Goal: Transaction & Acquisition: Purchase product/service

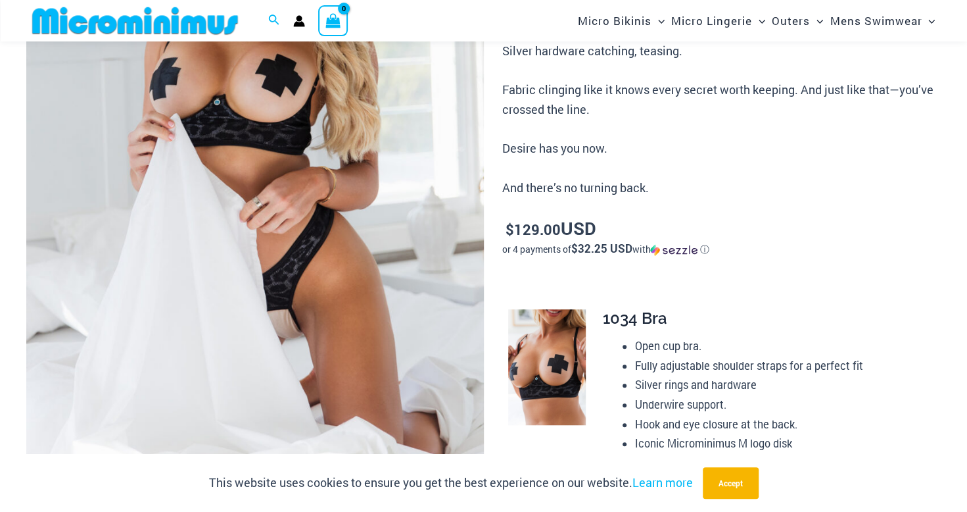
click at [301, 329] on img at bounding box center [255, 142] width 458 height 686
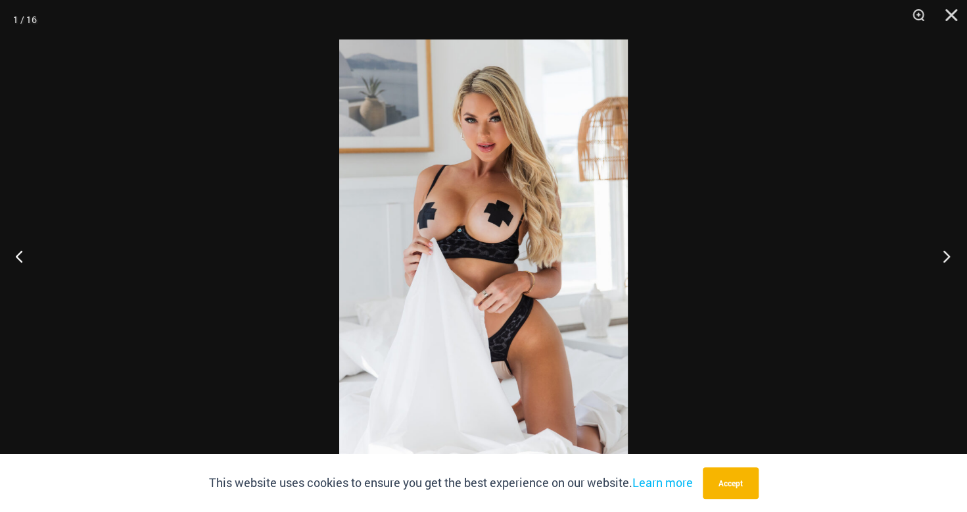
click at [947, 253] on button "Next" at bounding box center [942, 256] width 49 height 66
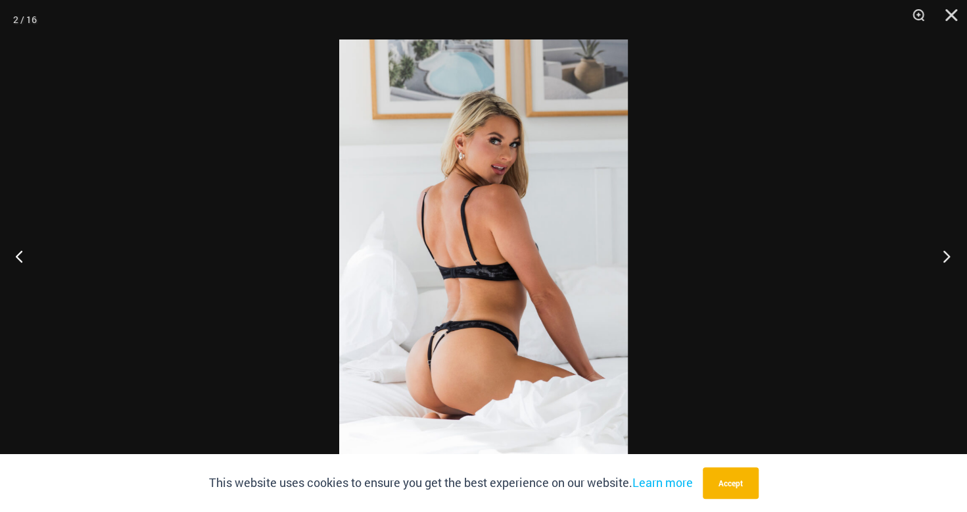
click at [945, 253] on button "Next" at bounding box center [942, 256] width 49 height 66
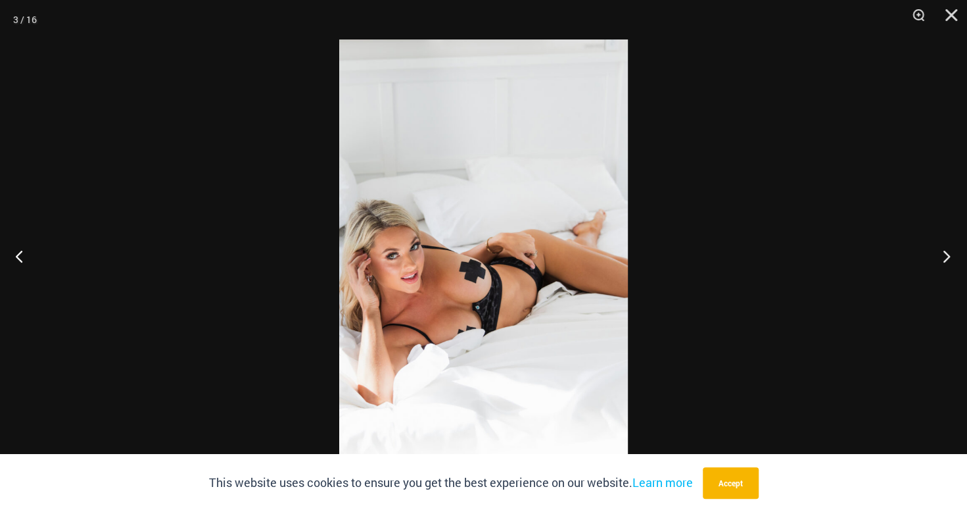
click at [945, 252] on button "Next" at bounding box center [942, 256] width 49 height 66
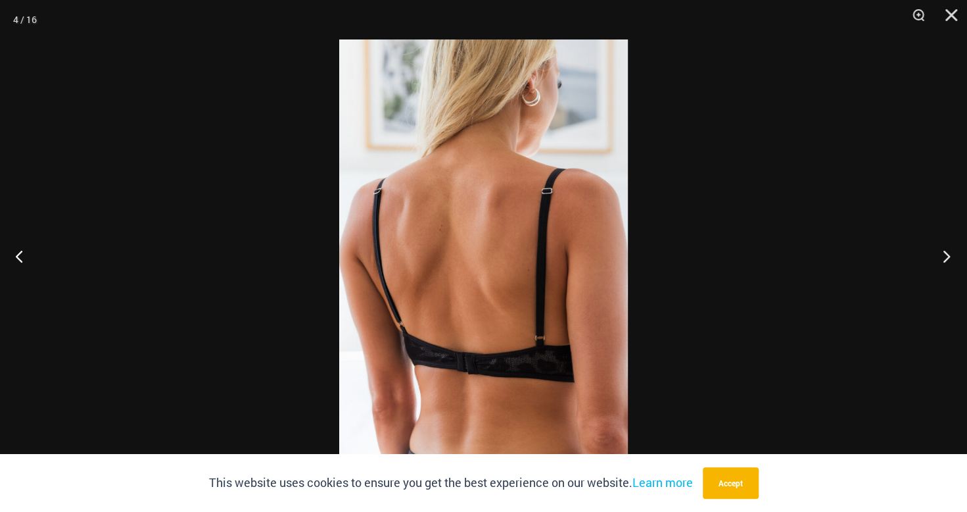
click at [945, 252] on button "Next" at bounding box center [942, 256] width 49 height 66
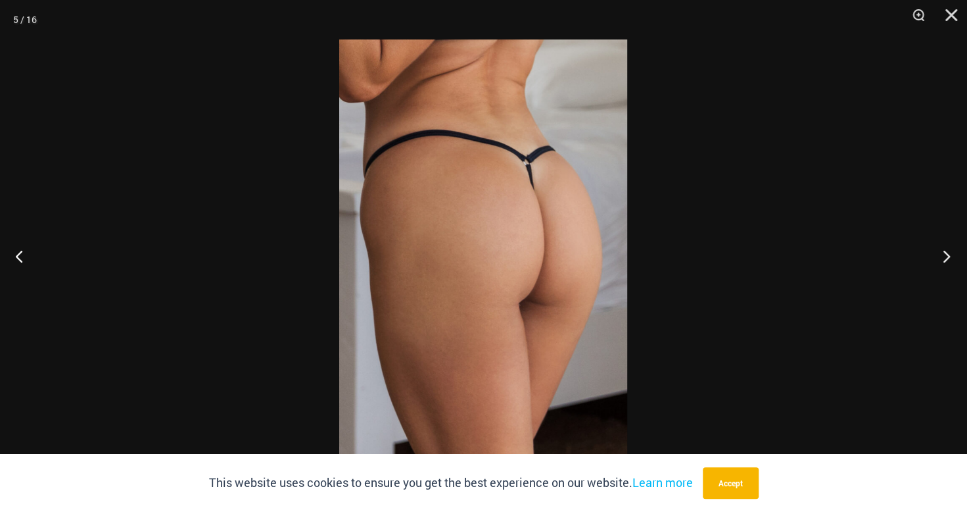
click at [944, 252] on button "Next" at bounding box center [942, 256] width 49 height 66
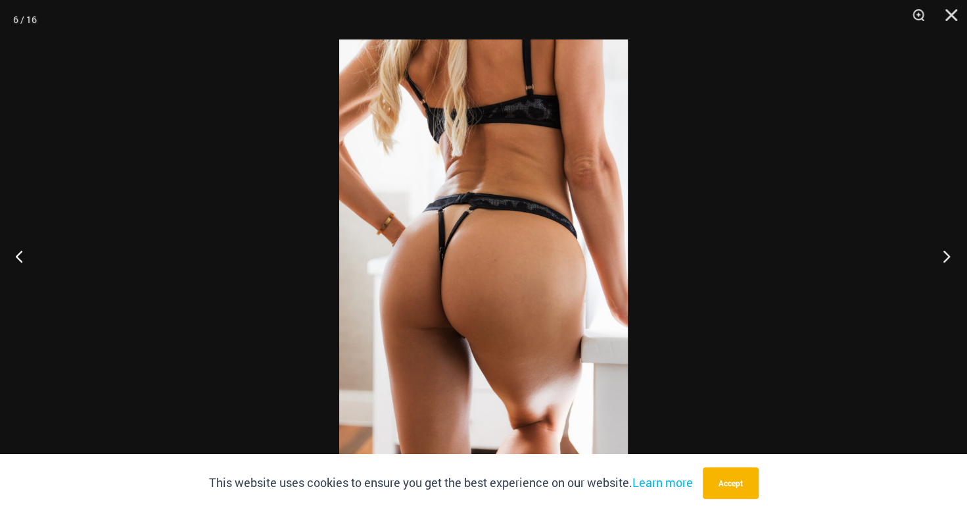
click at [944, 252] on button "Next" at bounding box center [942, 256] width 49 height 66
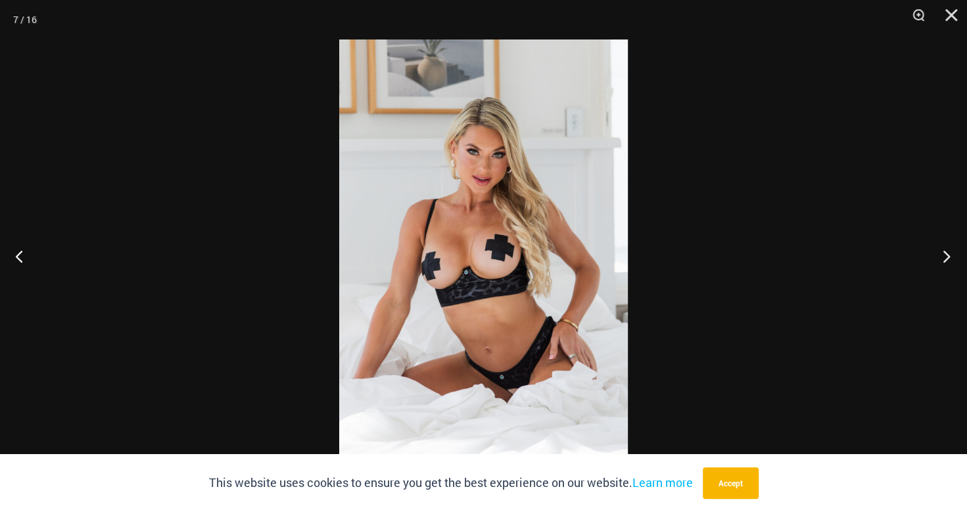
click at [944, 252] on button "Next" at bounding box center [942, 256] width 49 height 66
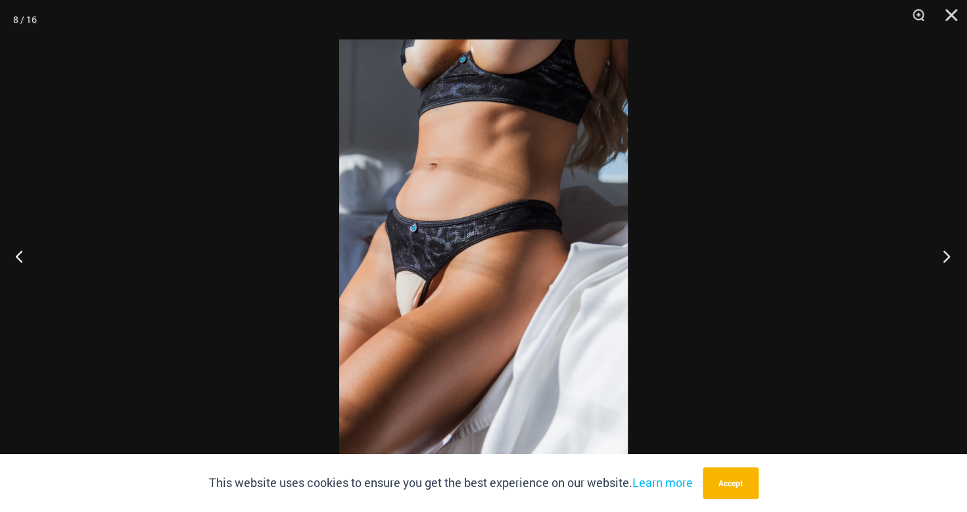
click at [944, 252] on button "Next" at bounding box center [942, 256] width 49 height 66
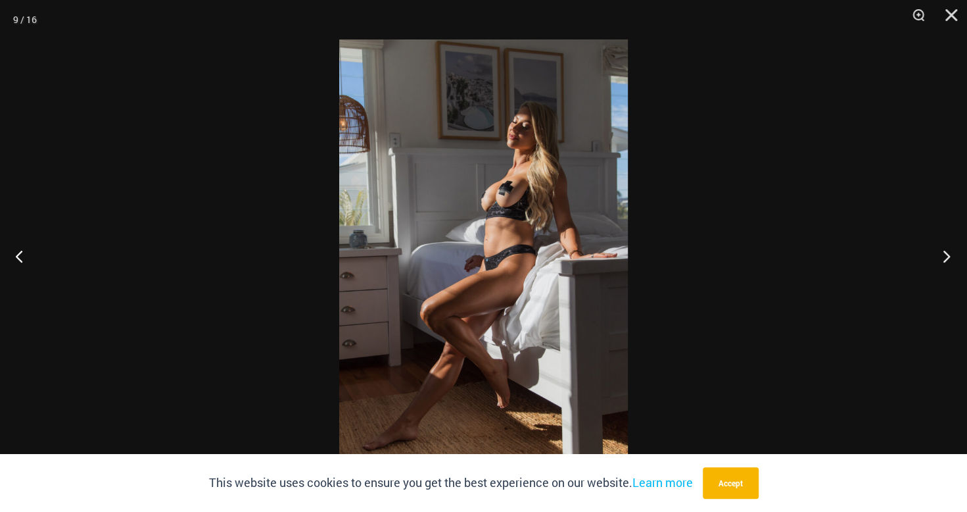
click at [944, 252] on button "Next" at bounding box center [942, 256] width 49 height 66
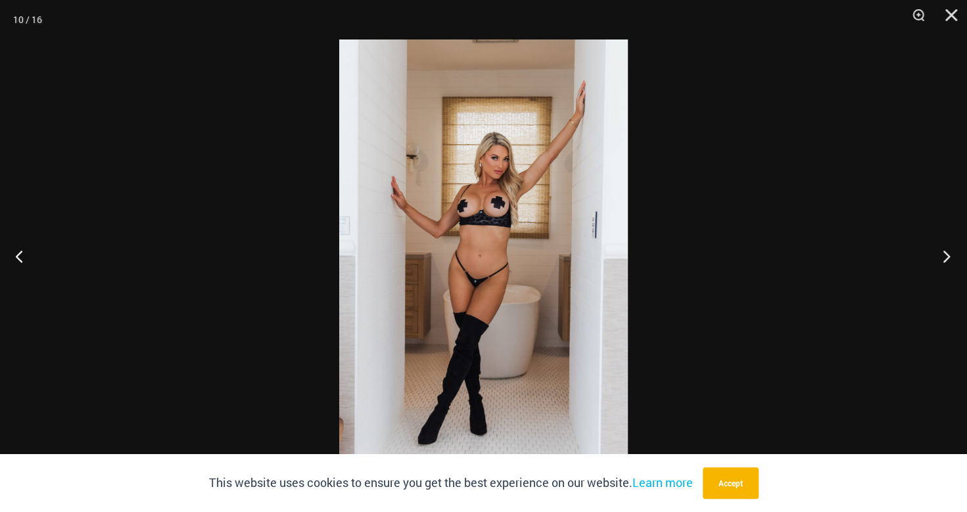
click at [944, 252] on button "Next" at bounding box center [942, 256] width 49 height 66
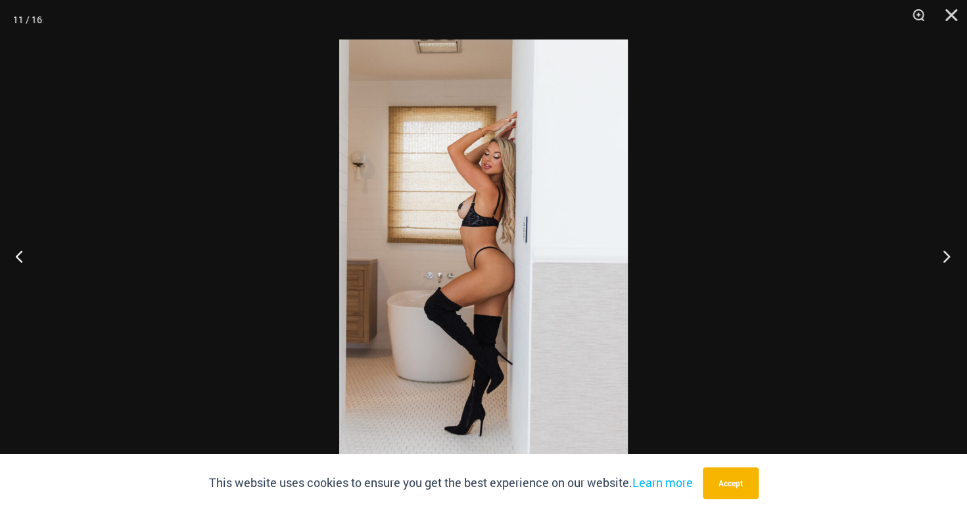
click at [944, 252] on button "Next" at bounding box center [942, 256] width 49 height 66
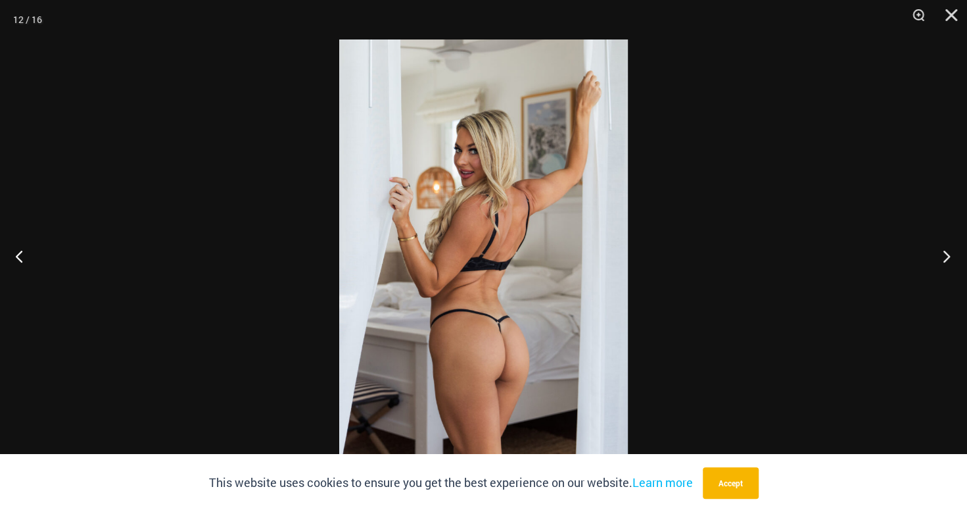
click at [944, 252] on button "Next" at bounding box center [942, 256] width 49 height 66
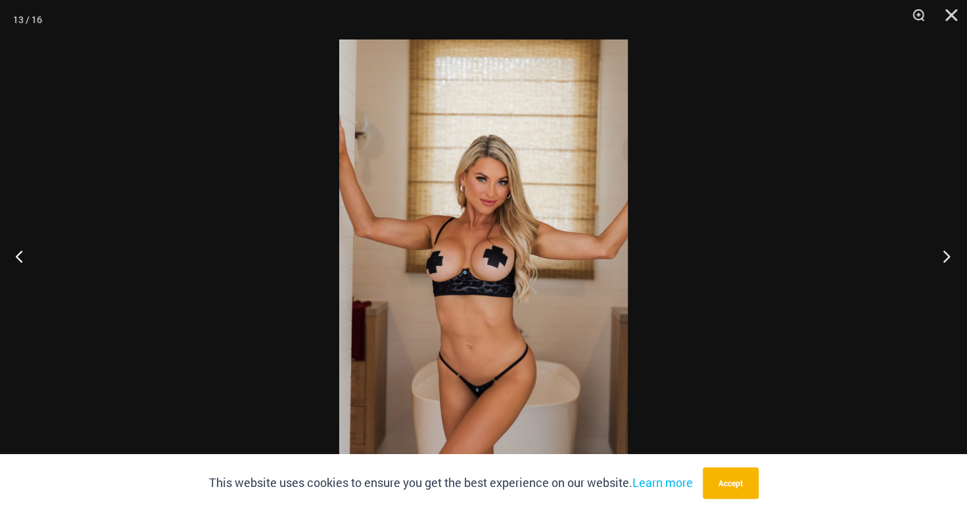
click at [944, 252] on button "Next" at bounding box center [942, 256] width 49 height 66
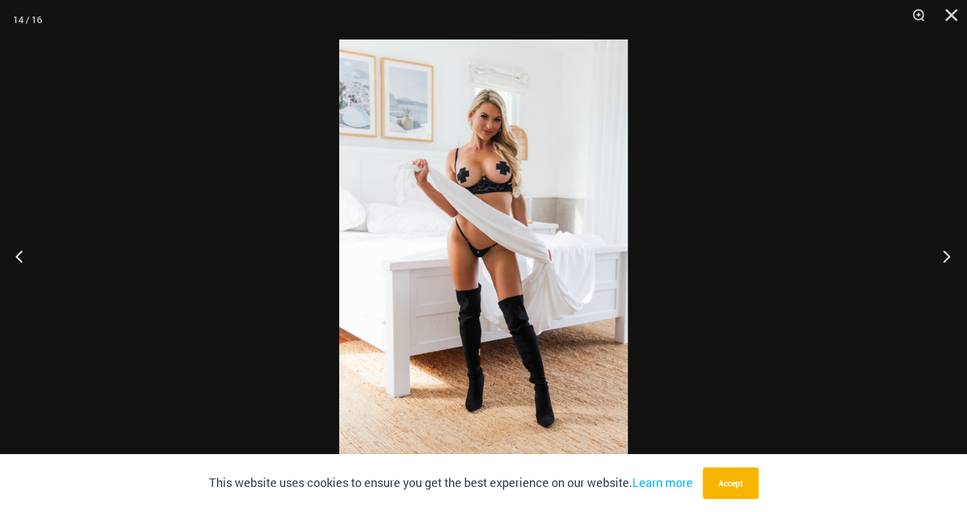
click at [944, 252] on button "Next" at bounding box center [942, 256] width 49 height 66
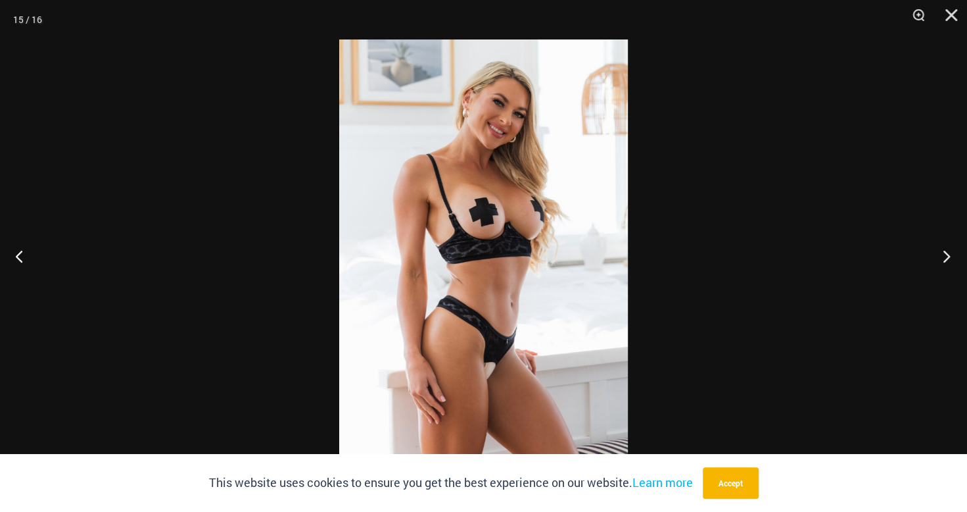
click at [944, 252] on button "Next" at bounding box center [942, 256] width 49 height 66
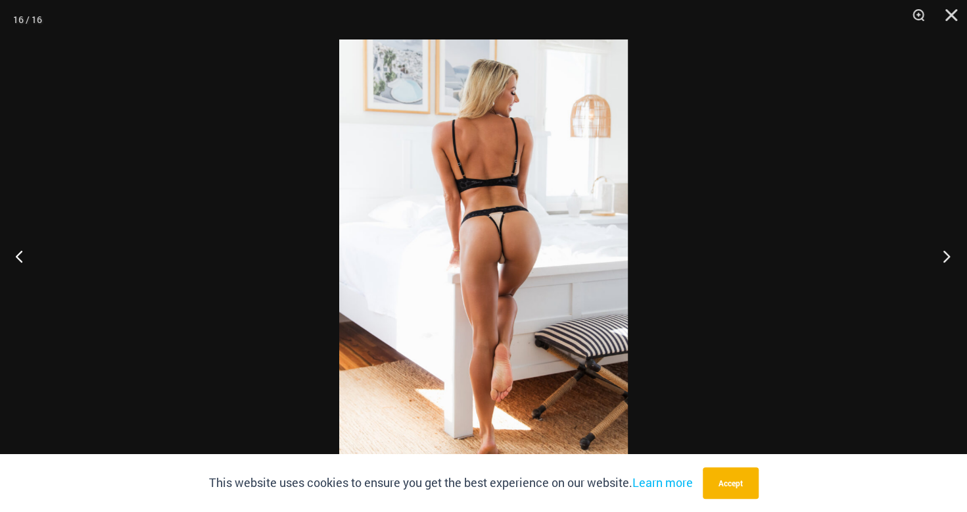
click at [944, 252] on button "Next" at bounding box center [942, 256] width 49 height 66
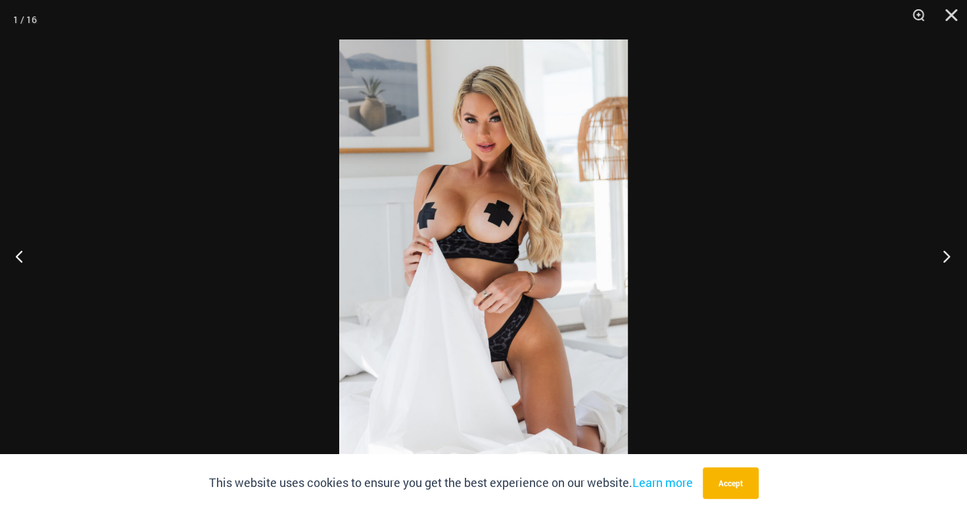
click at [944, 252] on button "Next" at bounding box center [942, 256] width 49 height 66
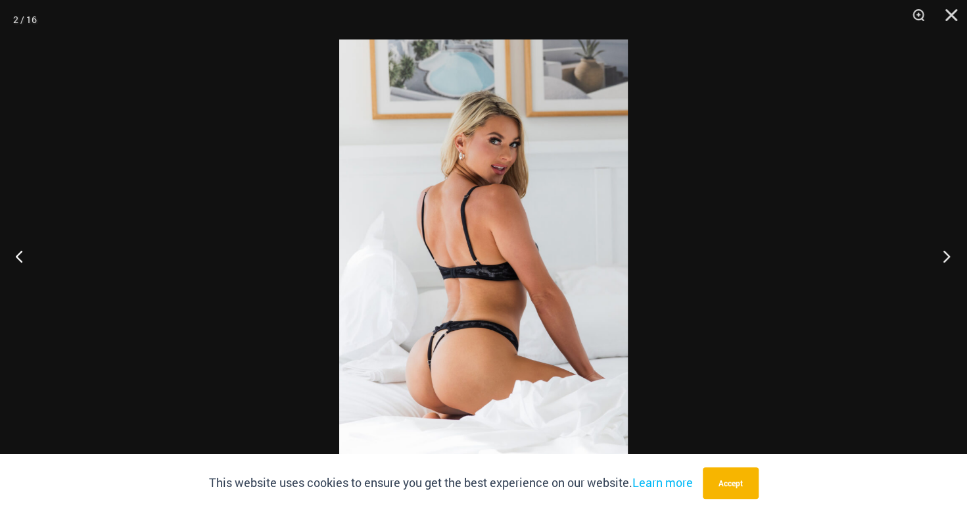
click at [944, 252] on button "Next" at bounding box center [942, 256] width 49 height 66
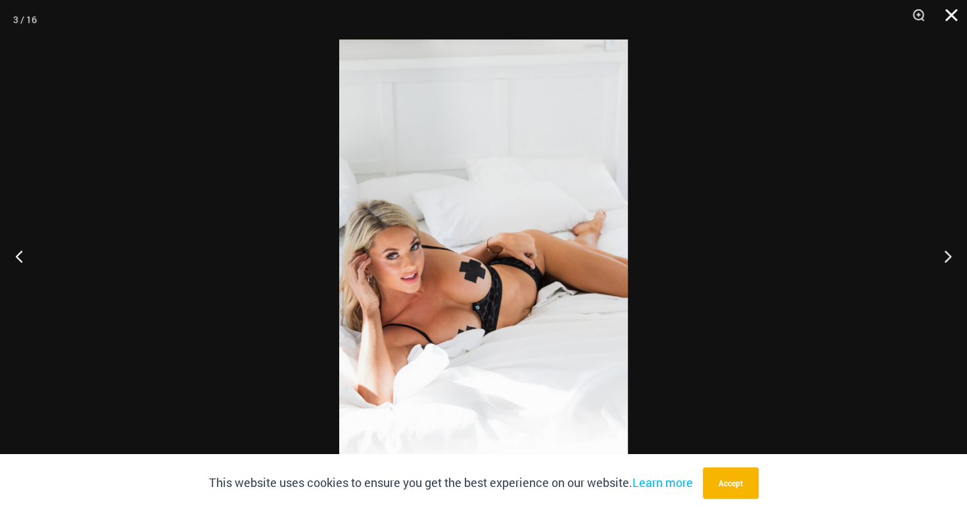
click at [952, 17] on button "Close" at bounding box center [946, 19] width 33 height 39
